Goal: Information Seeking & Learning: Compare options

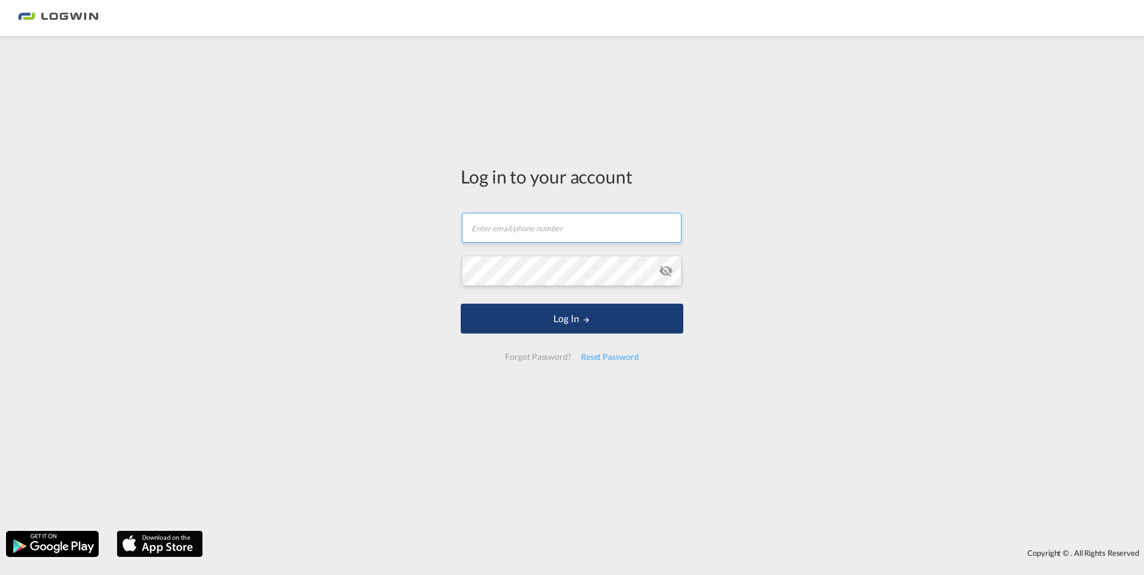
type input "[EMAIL_ADDRESS][DOMAIN_NAME]"
click at [499, 319] on button "Log In" at bounding box center [572, 319] width 223 height 30
